Goal: Register for event/course

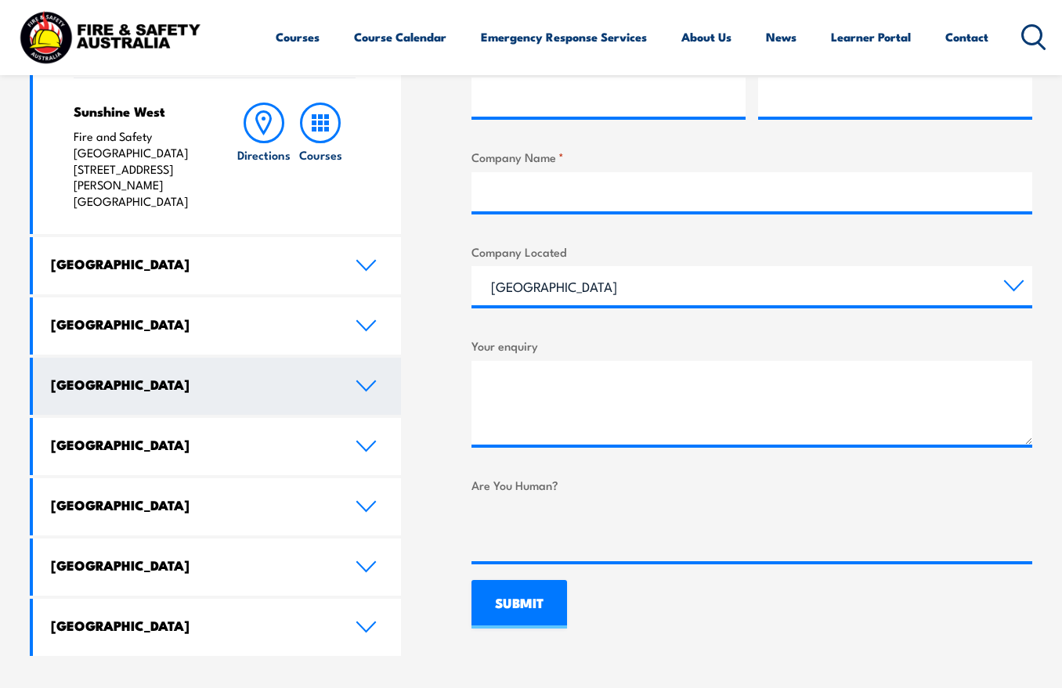
scroll to position [712, 0]
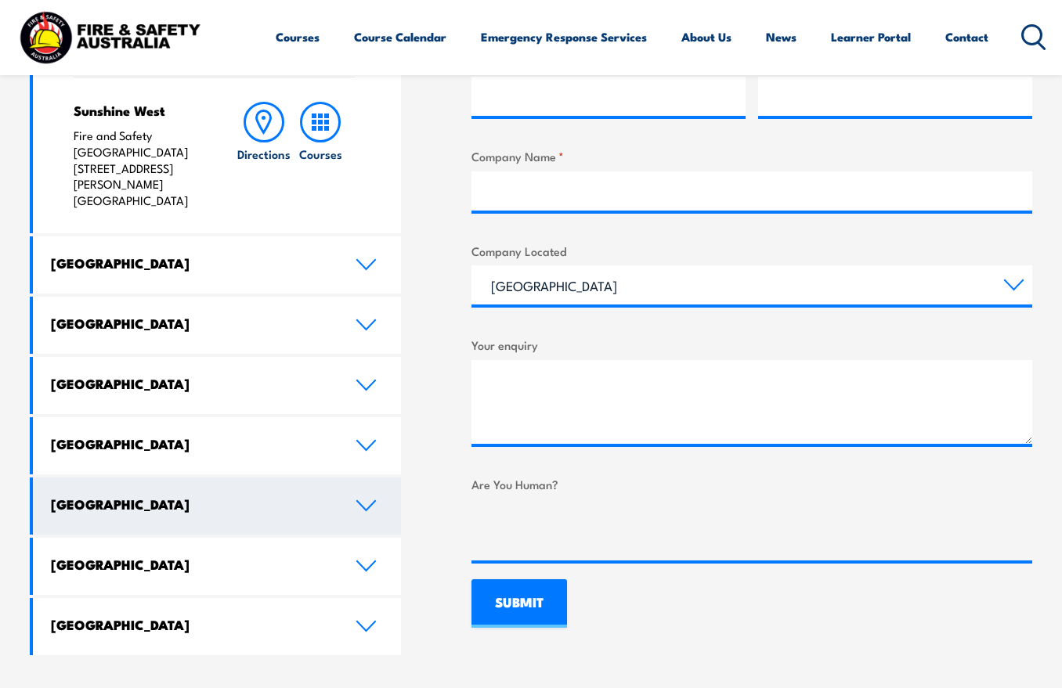
click at [378, 478] on link "Australian Capital Territory" at bounding box center [217, 506] width 368 height 57
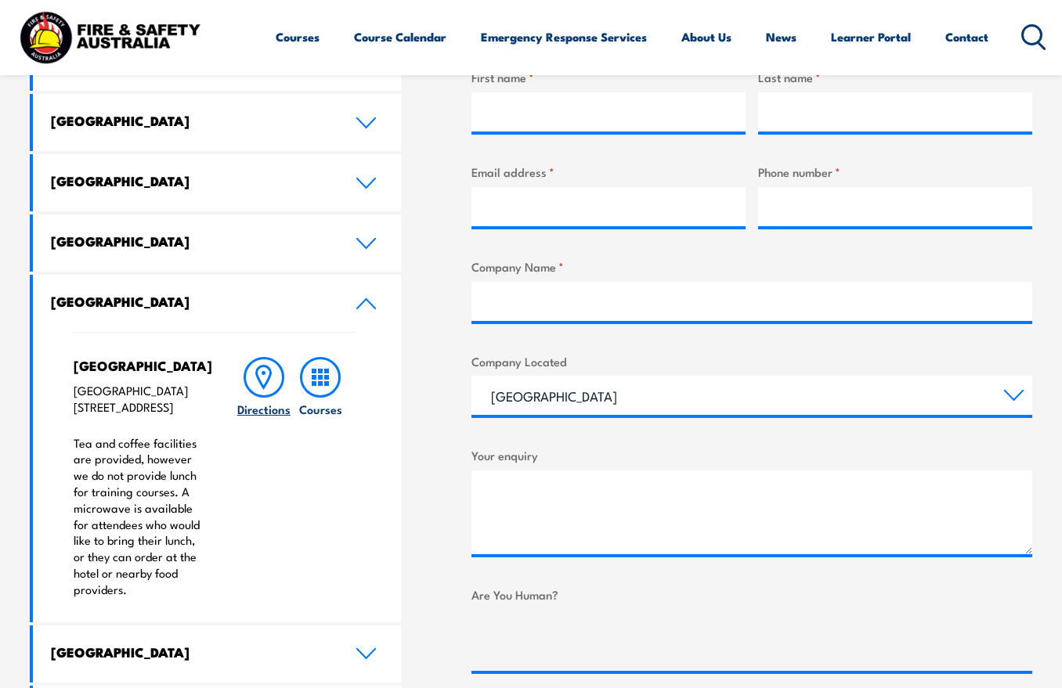
scroll to position [603, 0]
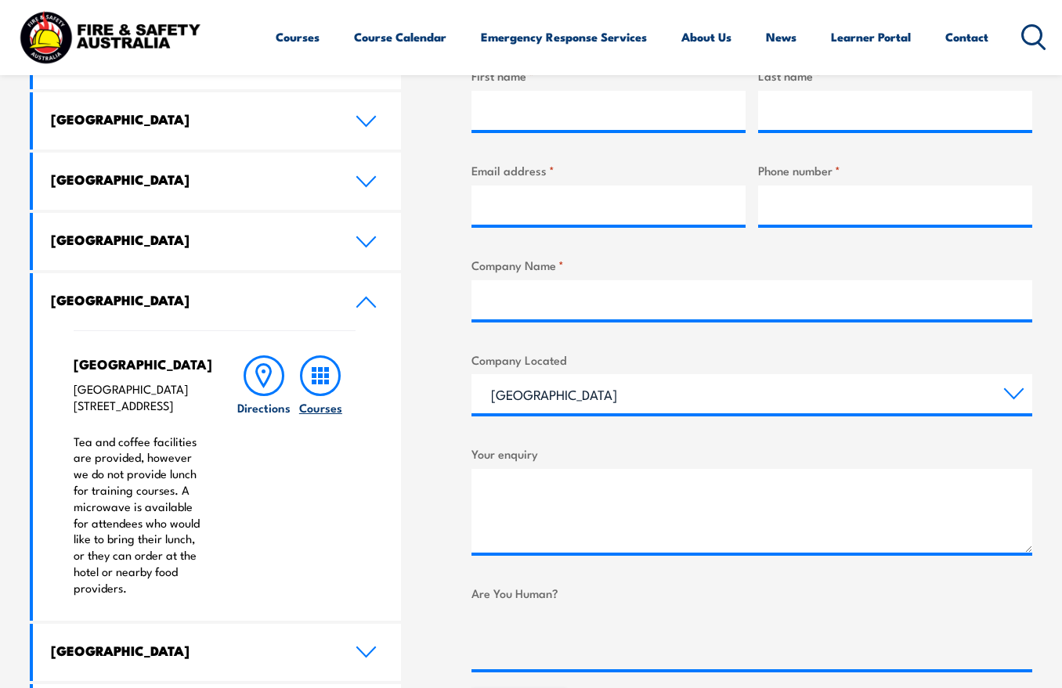
click at [316, 367] on rect at bounding box center [314, 369] width 5 height 5
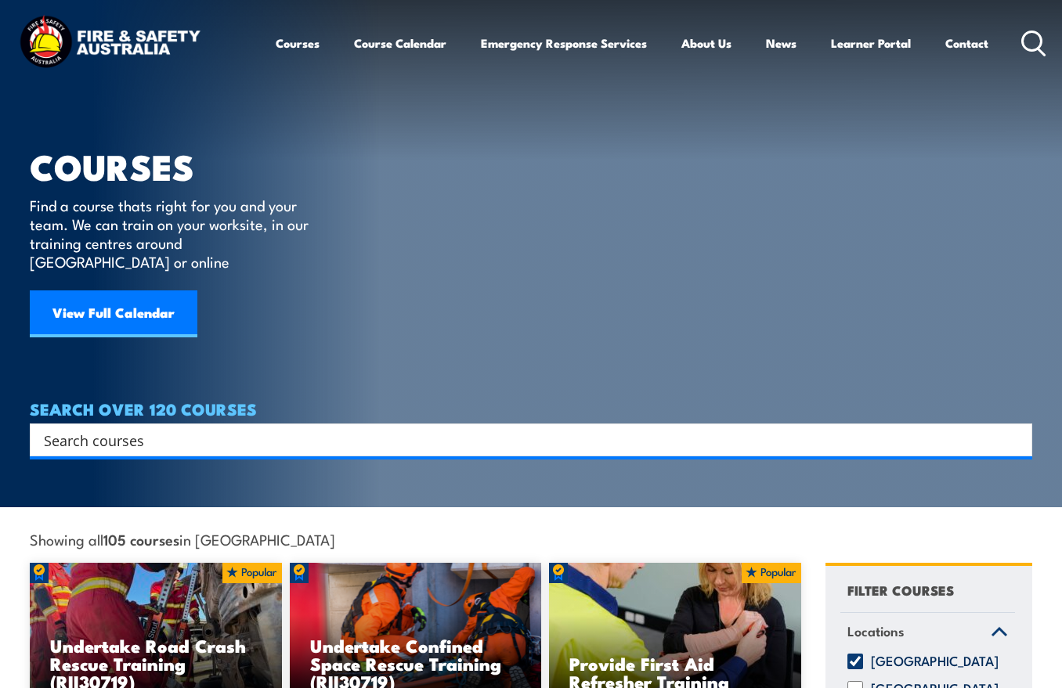
click at [165, 430] on input "Search input" at bounding box center [521, 439] width 954 height 23
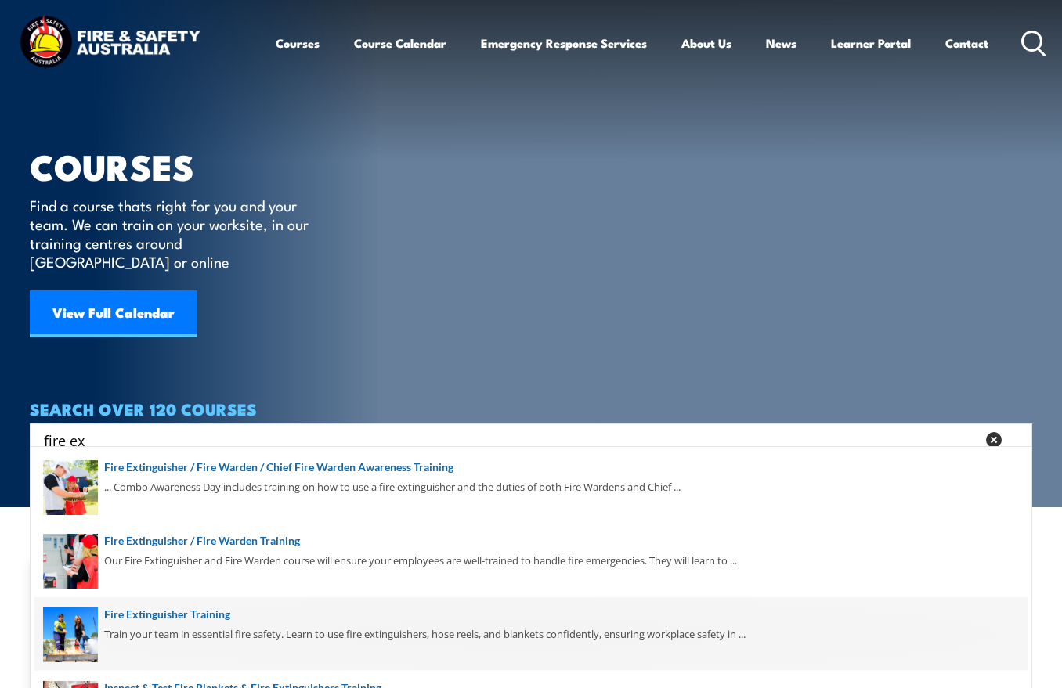
type input "fire ex"
click at [152, 619] on span at bounding box center [530, 635] width 993 height 74
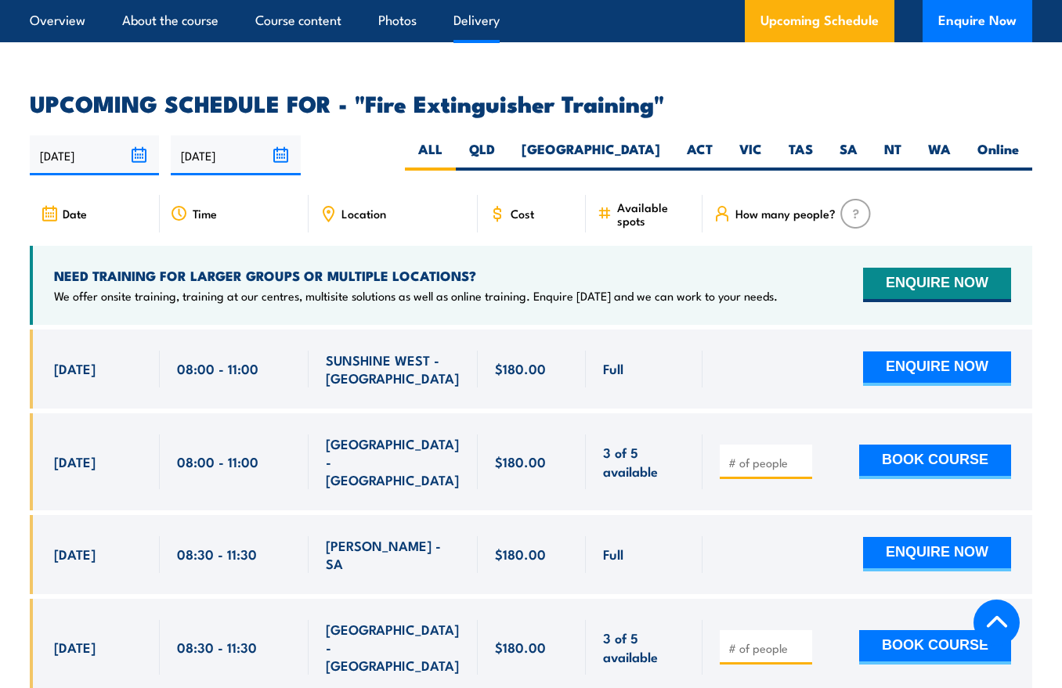
scroll to position [2501, 0]
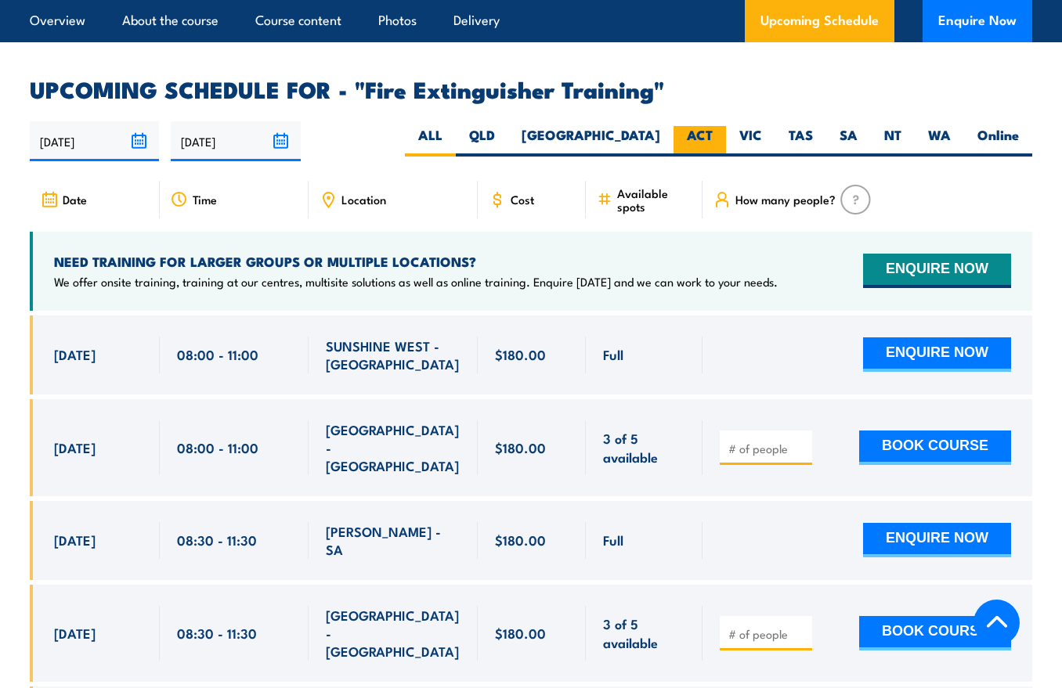
click at [707, 134] on label "ACT" at bounding box center [699, 141] width 52 height 31
click at [713, 134] on input "ACT" at bounding box center [718, 131] width 10 height 10
radio input "true"
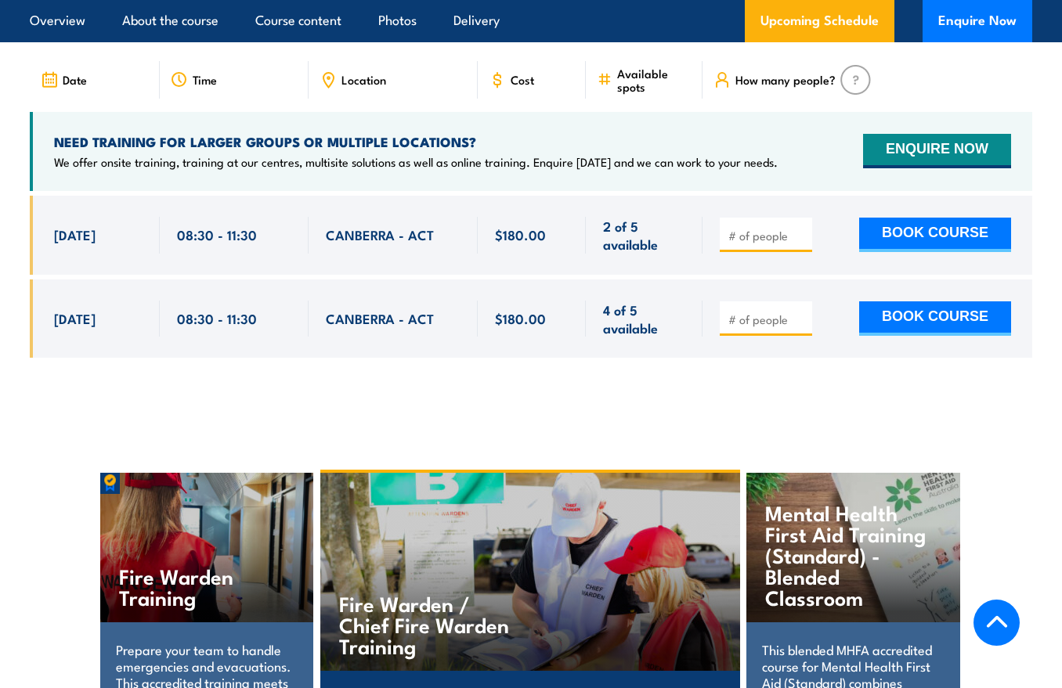
scroll to position [2623, 0]
